Goal: Information Seeking & Learning: Learn about a topic

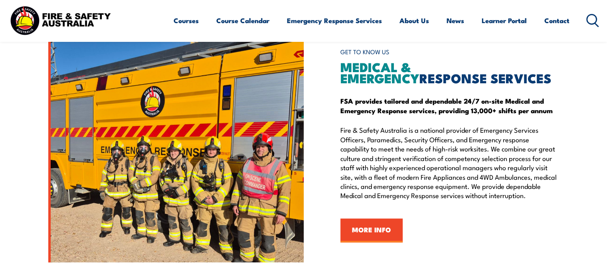
scroll to position [875, 0]
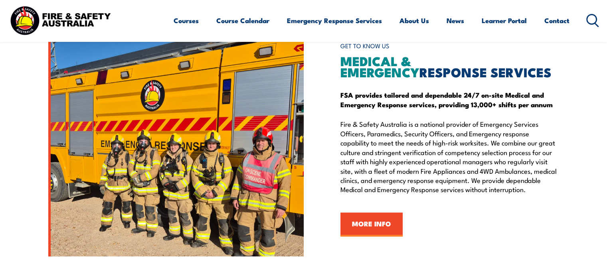
drag, startPoint x: 608, startPoint y: 43, endPoint x: 612, endPoint y: 176, distance: 133.3
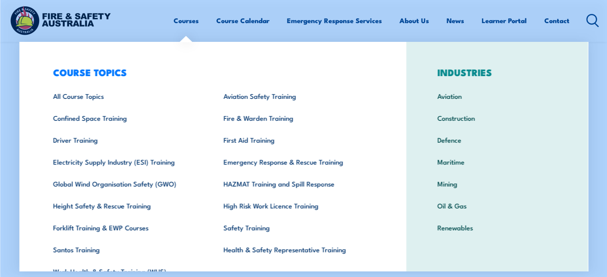
scroll to position [0, 0]
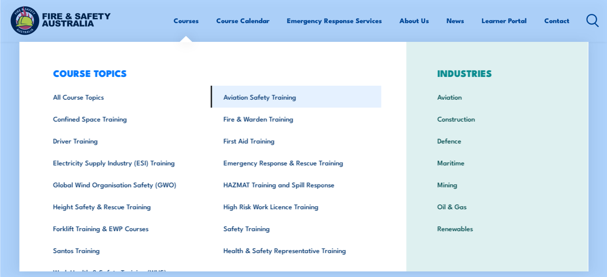
click at [279, 101] on link "Aviation Safety Training" at bounding box center [296, 97] width 170 height 22
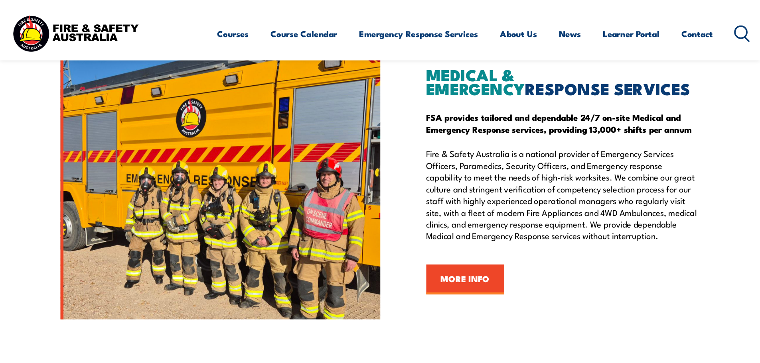
scroll to position [969, 0]
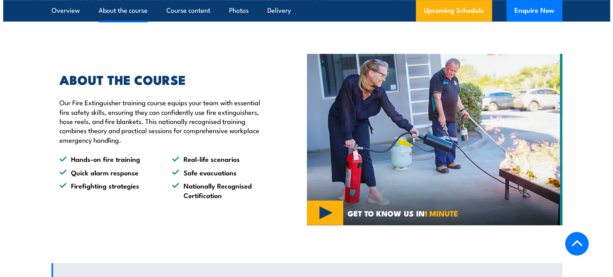
scroll to position [510, 0]
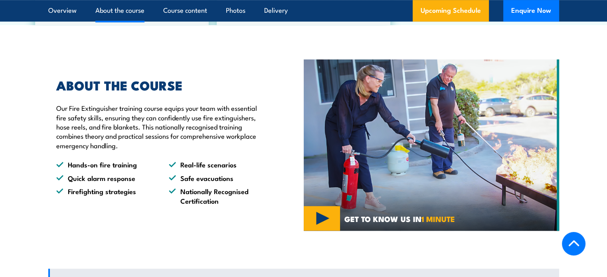
click at [321, 209] on img at bounding box center [431, 145] width 255 height 172
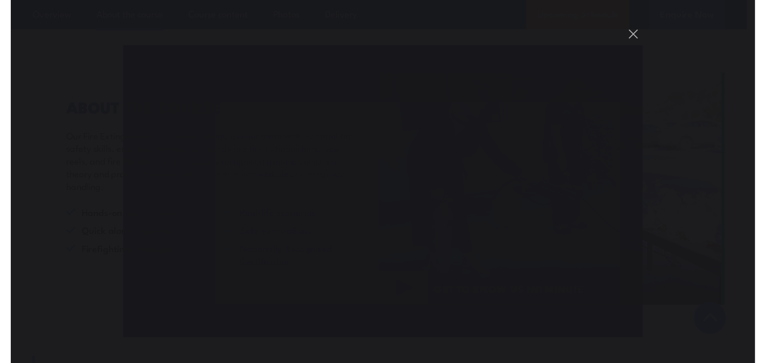
scroll to position [489, 0]
